Goal: Task Accomplishment & Management: Complete application form

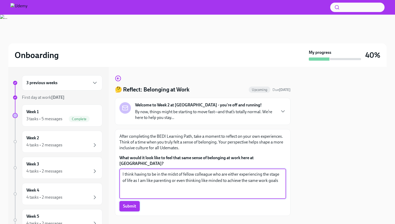
click at [134, 203] on span "Submit" at bounding box center [129, 205] width 13 height 5
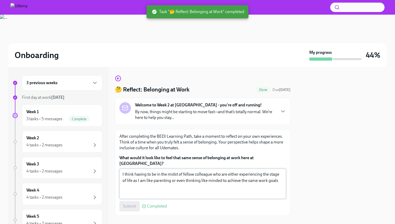
scroll to position [3, 0]
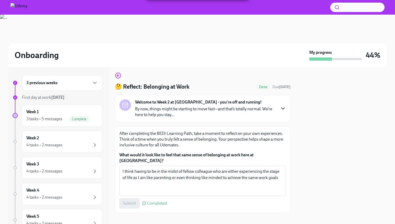
click at [281, 108] on icon "button" at bounding box center [283, 108] width 6 height 6
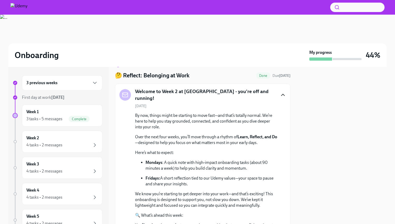
scroll to position [0, 0]
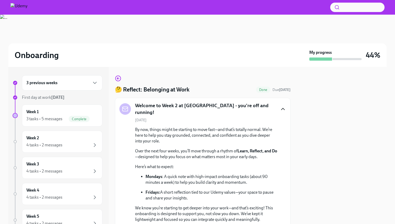
click at [283, 108] on icon "button" at bounding box center [282, 109] width 3 height 2
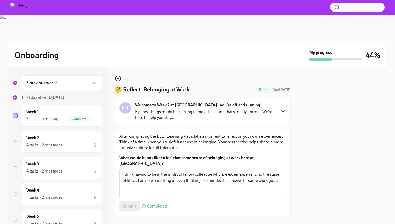
click at [119, 77] on icon "button" at bounding box center [118, 78] width 6 height 6
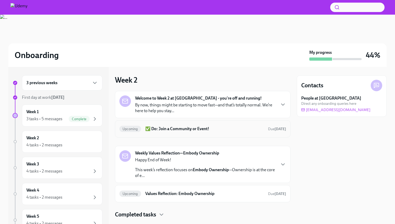
click at [238, 126] on h6 "✅ Do: Join a Community or Event!" at bounding box center [204, 129] width 119 height 6
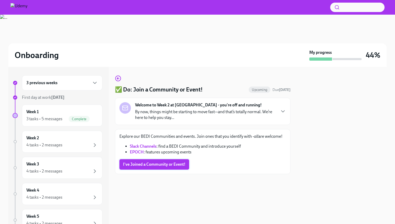
click at [144, 166] on span "I've Joined a Community or Event!" at bounding box center [154, 164] width 62 height 5
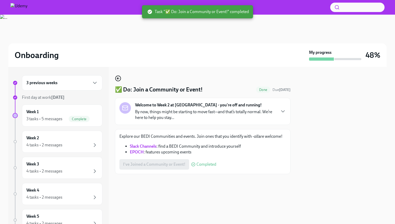
click at [119, 77] on icon "button" at bounding box center [118, 78] width 6 height 6
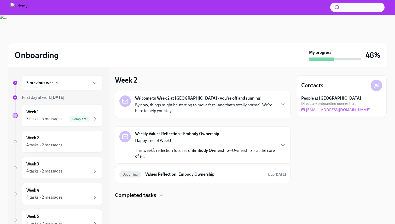
click at [181, 119] on div "Welcome to Week 2 at [GEOGRAPHIC_DATA] - you're off and running! By now, things…" at bounding box center [202, 137] width 175 height 92
click at [181, 114] on div "Welcome to Week 2 at [GEOGRAPHIC_DATA] - you're off and running! By now, things…" at bounding box center [202, 104] width 175 height 27
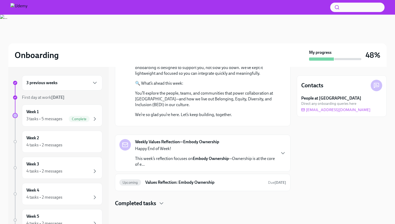
scroll to position [194, 0]
click at [192, 158] on p "This week’s reflection focuses on Embody Ownership —Ownership is at the core of…" at bounding box center [205, 161] width 140 height 11
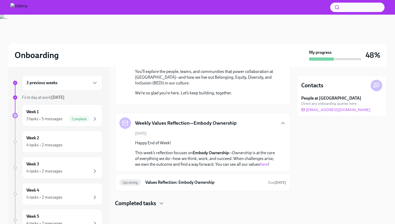
scroll to position [216, 0]
click at [185, 182] on h6 "Values Reflection: Embody Ownership" at bounding box center [204, 182] width 119 height 6
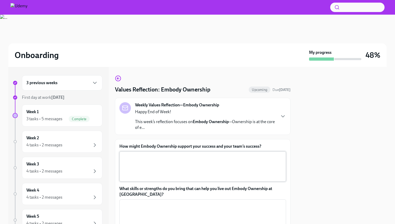
click at [139, 167] on textarea "How might Embody Ownership support your success and your team’s success?" at bounding box center [202, 166] width 160 height 25
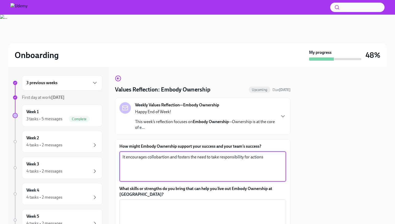
click at [162, 157] on textarea "It encourages collobartion and fosters the need to take responsibility for acti…" at bounding box center [202, 166] width 160 height 25
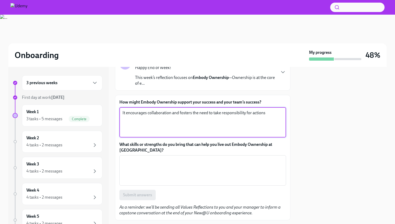
scroll to position [45, 0]
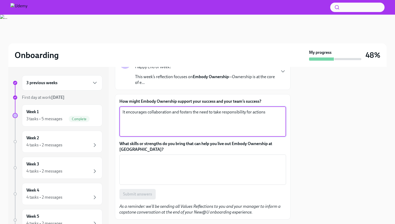
type textarea "It encourages collaboration and fosters the need to take responsibility for act…"
click at [217, 177] on textarea "What skills or strengths do you bring that can help you live out Embody Ownersh…" at bounding box center [202, 169] width 160 height 25
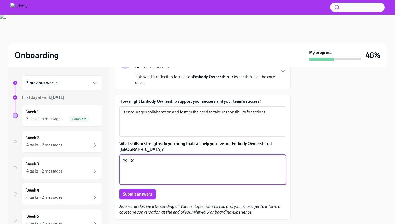
type textarea "Agility"
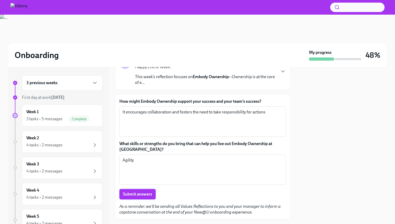
click at [134, 195] on span "Submit answers" at bounding box center [137, 193] width 29 height 5
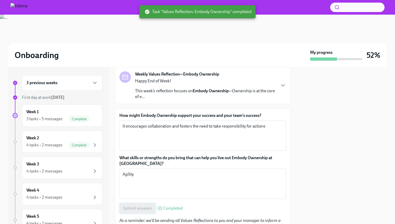
scroll to position [0, 0]
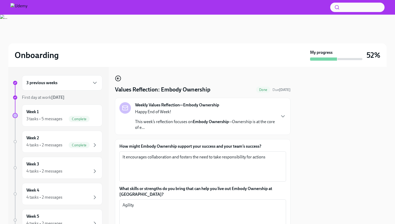
click at [117, 78] on icon "button" at bounding box center [118, 78] width 6 height 6
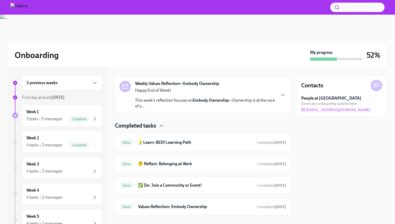
scroll to position [120, 0]
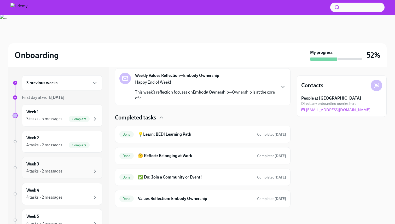
click at [57, 165] on div "Week 3 4 tasks • 2 messages" at bounding box center [62, 167] width 72 height 13
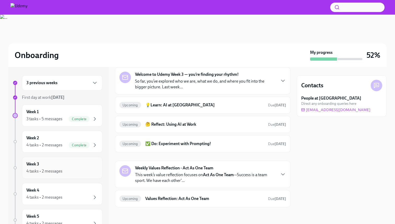
scroll to position [24, 0]
click at [283, 82] on icon "button" at bounding box center [283, 81] width 6 height 6
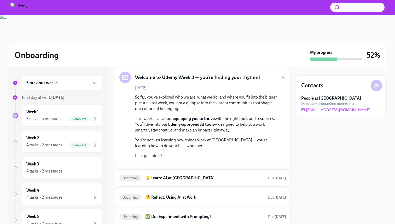
click at [283, 82] on div "Welcome to Udemy Week 3 — you’re finding your rhythm!" at bounding box center [202, 77] width 167 height 11
click at [281, 76] on icon "button" at bounding box center [283, 77] width 6 height 6
